Goal: Obtain resource: Obtain resource

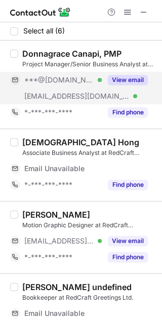
click at [129, 82] on button "View email" at bounding box center [128, 80] width 40 height 10
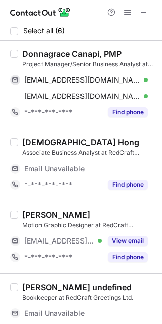
click at [48, 52] on div "Donnagrace Canapi, PMP" at bounding box center [71, 54] width 99 height 10
click at [54, 52] on div "Donnagrace Canapi, PMP" at bounding box center [71, 54] width 99 height 10
copy div "Donnagrace"
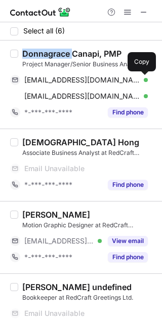
drag, startPoint x: 139, startPoint y: 76, endPoint x: 158, endPoint y: 76, distance: 18.7
click at [141, 76] on span at bounding box center [143, 80] width 8 height 8
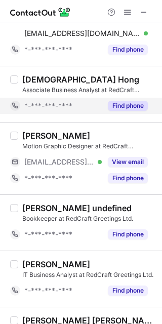
scroll to position [117, 0]
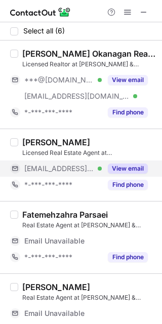
click at [134, 164] on button "View email" at bounding box center [128, 168] width 40 height 10
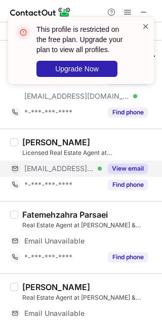
click at [144, 27] on span at bounding box center [146, 26] width 8 height 10
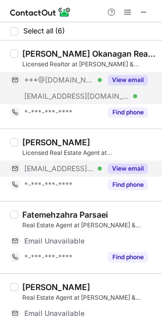
click at [121, 74] on div "View email" at bounding box center [125, 80] width 46 height 16
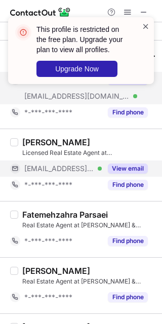
click at [146, 23] on span at bounding box center [146, 26] width 8 height 10
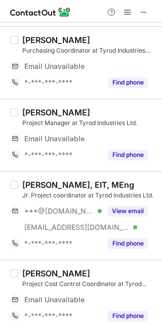
scroll to position [21, 0]
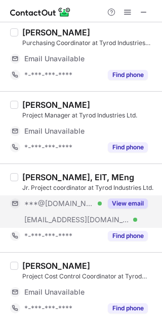
drag, startPoint x: 116, startPoint y: 196, endPoint x: 37, endPoint y: 184, distance: 79.8
click at [116, 197] on div "View email" at bounding box center [125, 203] width 46 height 16
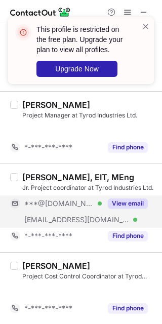
scroll to position [0, 0]
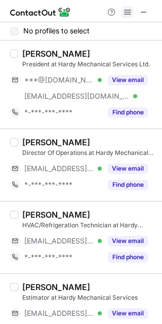
click at [130, 15] on span at bounding box center [127, 12] width 8 height 8
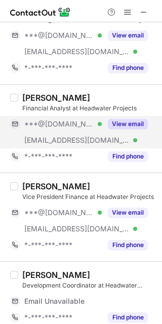
scroll to position [106, 0]
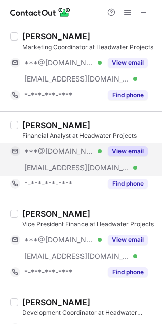
click at [120, 144] on div "View email" at bounding box center [125, 151] width 46 height 16
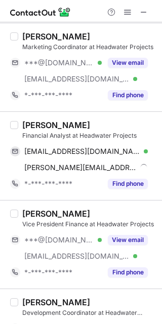
click at [40, 126] on div "Marvin Wong" at bounding box center [56, 125] width 68 height 10
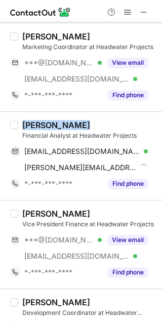
click at [40, 126] on div "Marvin Wong" at bounding box center [56, 125] width 68 height 10
copy div "Marvin Wong"
click at [34, 125] on div "Marvin Wong" at bounding box center [56, 125] width 68 height 10
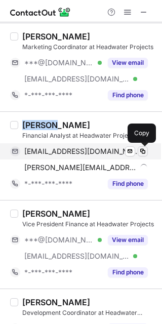
click at [140, 149] on span at bounding box center [143, 151] width 8 height 8
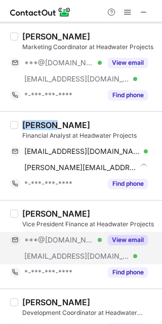
click at [134, 241] on button "View email" at bounding box center [128, 240] width 40 height 10
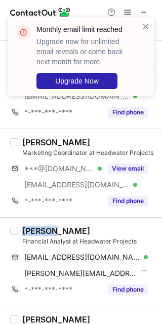
scroll to position [0, 0]
drag, startPoint x: 148, startPoint y: 21, endPoint x: 149, endPoint y: 97, distance: 75.9
click at [147, 21] on span at bounding box center [146, 26] width 8 height 10
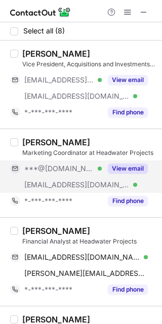
click at [131, 161] on div "View email" at bounding box center [125, 168] width 46 height 16
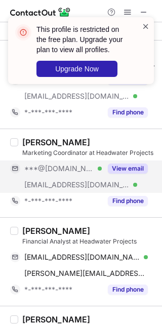
click at [146, 24] on span at bounding box center [146, 26] width 8 height 10
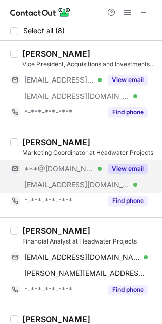
click at [124, 13] on div "This profile is restricted on the free plan. Upgrade your plan to view all prof…" at bounding box center [81, 54] width 162 height 95
click at [124, 13] on span at bounding box center [127, 12] width 8 height 8
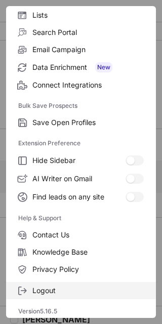
scroll to position [97, 0]
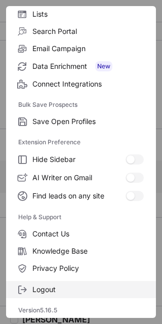
click at [70, 288] on span "Logout" at bounding box center [87, 289] width 111 height 9
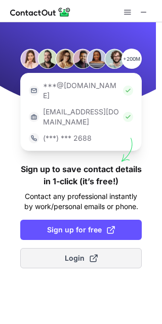
click at [98, 248] on button "Login" at bounding box center [80, 258] width 121 height 20
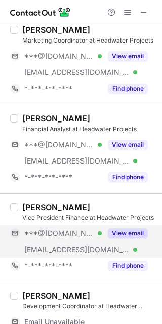
scroll to position [42, 0]
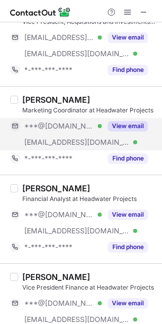
click at [126, 126] on button "View email" at bounding box center [128, 126] width 40 height 10
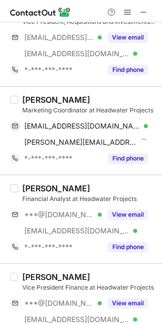
click at [32, 99] on div "Cameron Clark" at bounding box center [56, 100] width 68 height 10
copy div "Cameron"
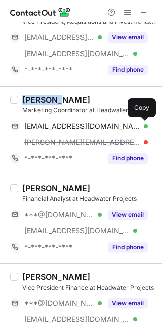
drag, startPoint x: 145, startPoint y: 124, endPoint x: 159, endPoint y: 182, distance: 59.9
click at [145, 124] on span at bounding box center [143, 126] width 8 height 8
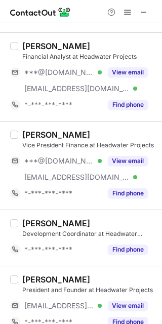
scroll to position [190, 0]
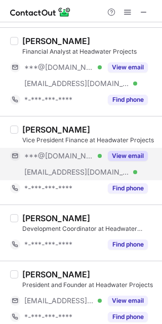
click at [122, 153] on button "View email" at bounding box center [128, 156] width 40 height 10
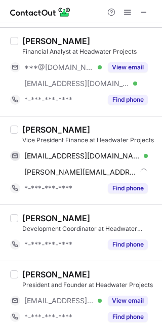
click at [30, 129] on div "Ken Woiden" at bounding box center [56, 129] width 68 height 10
copy div "Ken"
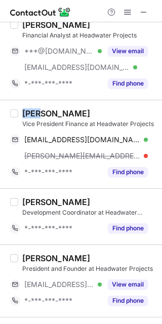
drag, startPoint x: 137, startPoint y: 138, endPoint x: 161, endPoint y: 158, distance: 31.6
click at [138, 138] on button at bounding box center [143, 140] width 10 height 10
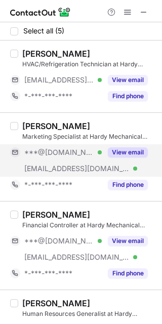
click at [138, 152] on button "View email" at bounding box center [128, 152] width 40 height 10
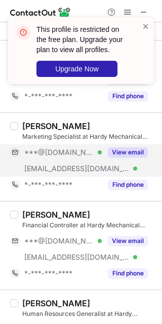
click at [38, 125] on div "Vanessa Skinner" at bounding box center [56, 126] width 68 height 10
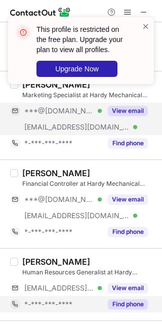
scroll to position [109, 0]
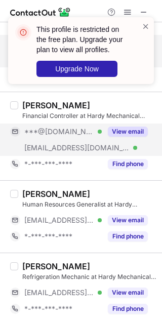
click at [118, 126] on button "View email" at bounding box center [128, 131] width 40 height 10
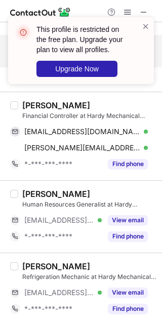
click at [35, 106] on div "Donal Mc Nally" at bounding box center [56, 105] width 68 height 10
copy div "Donal"
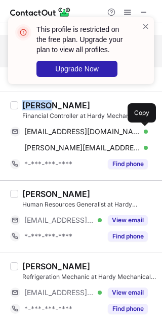
drag, startPoint x: 141, startPoint y: 126, endPoint x: 157, endPoint y: 142, distance: 21.8
click at [141, 127] on span at bounding box center [143, 131] width 8 height 8
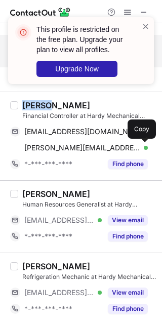
drag, startPoint x: 144, startPoint y: 146, endPoint x: 157, endPoint y: 161, distance: 20.1
click at [144, 146] on span at bounding box center [143, 148] width 8 height 8
